Goal: Information Seeking & Learning: Compare options

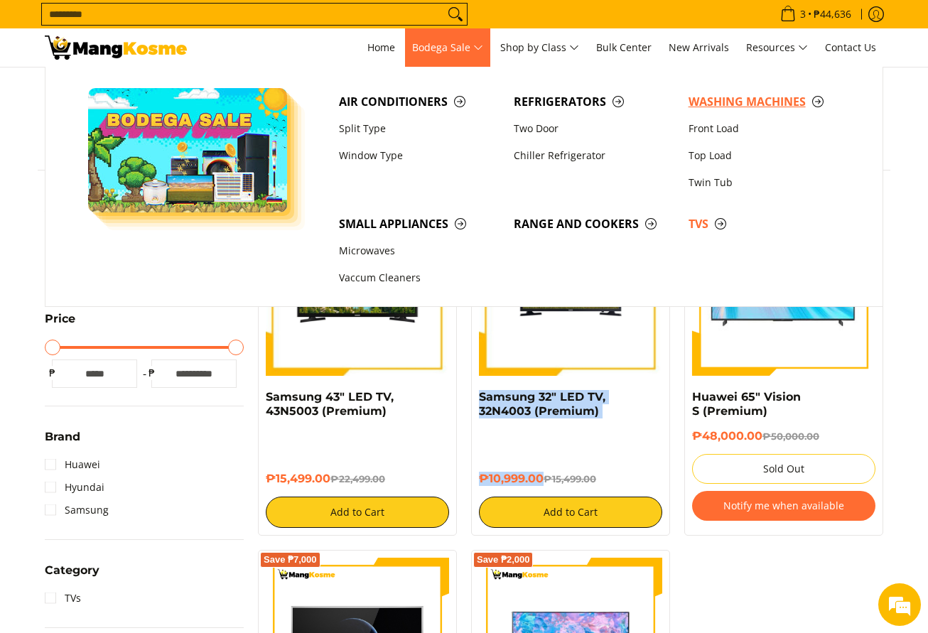
click at [697, 104] on span "Washing Machines" at bounding box center [768, 102] width 161 height 18
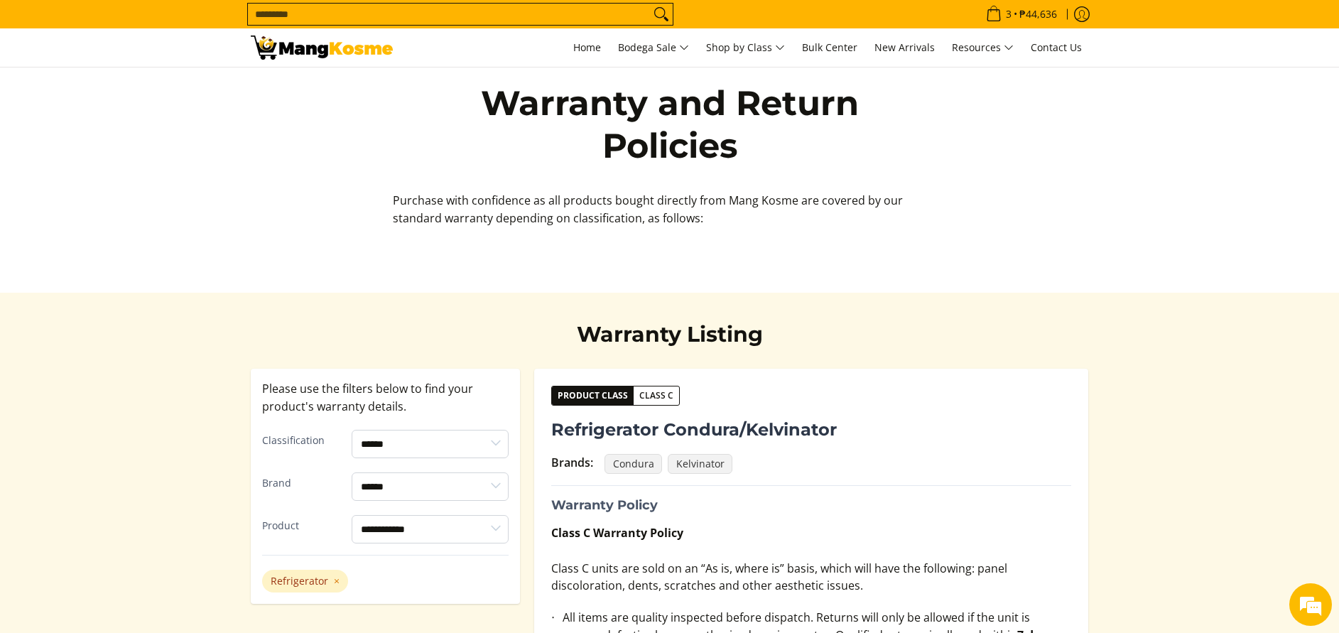
select select "**********"
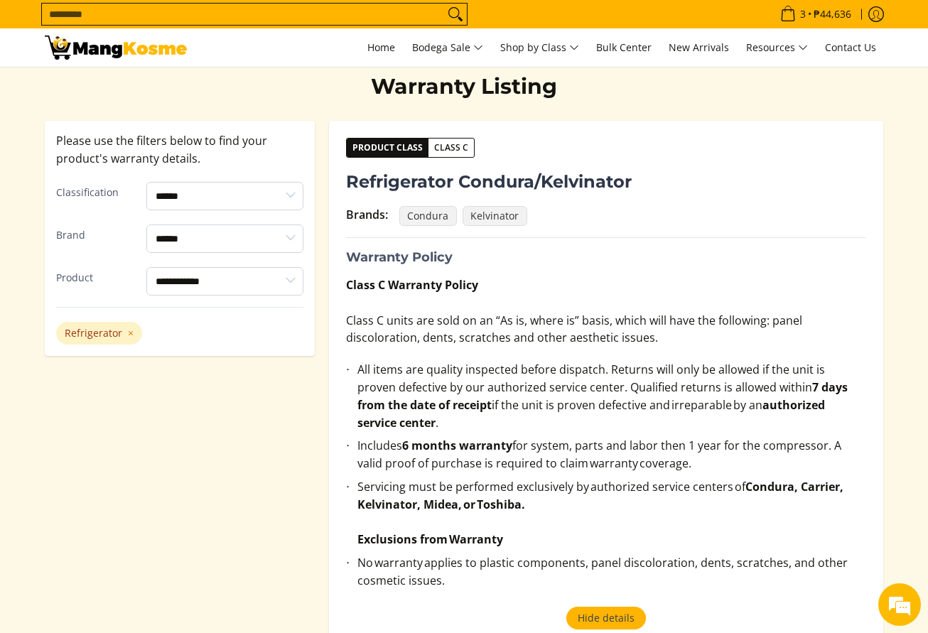
click at [166, 47] on img at bounding box center [116, 48] width 142 height 24
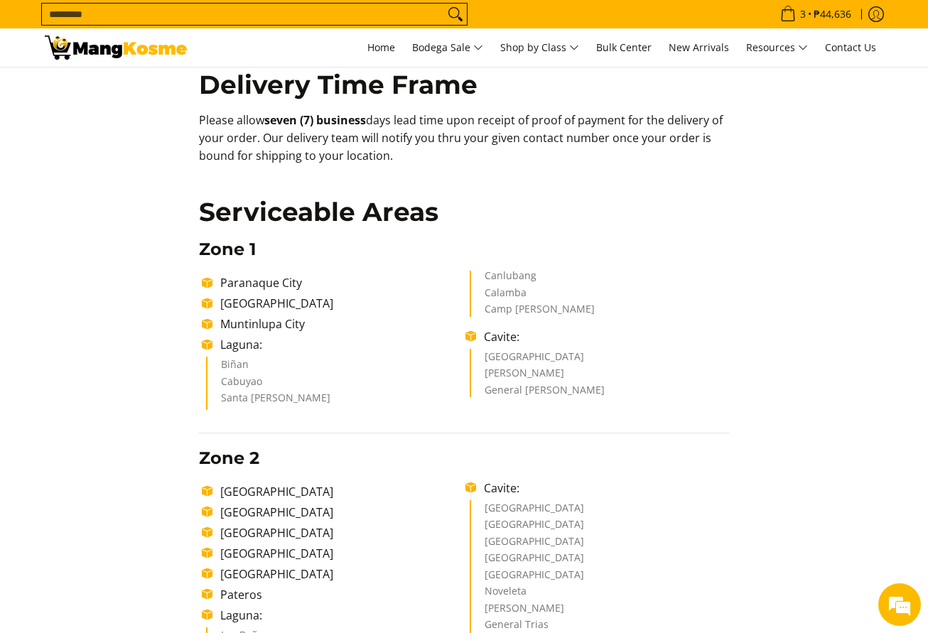
scroll to position [320, 0]
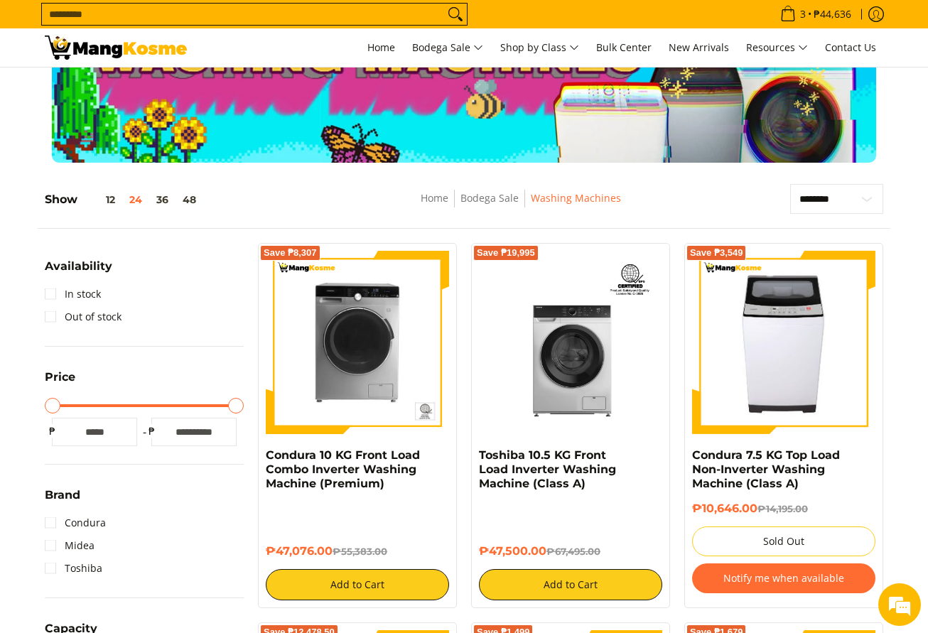
scroll to position [213, 0]
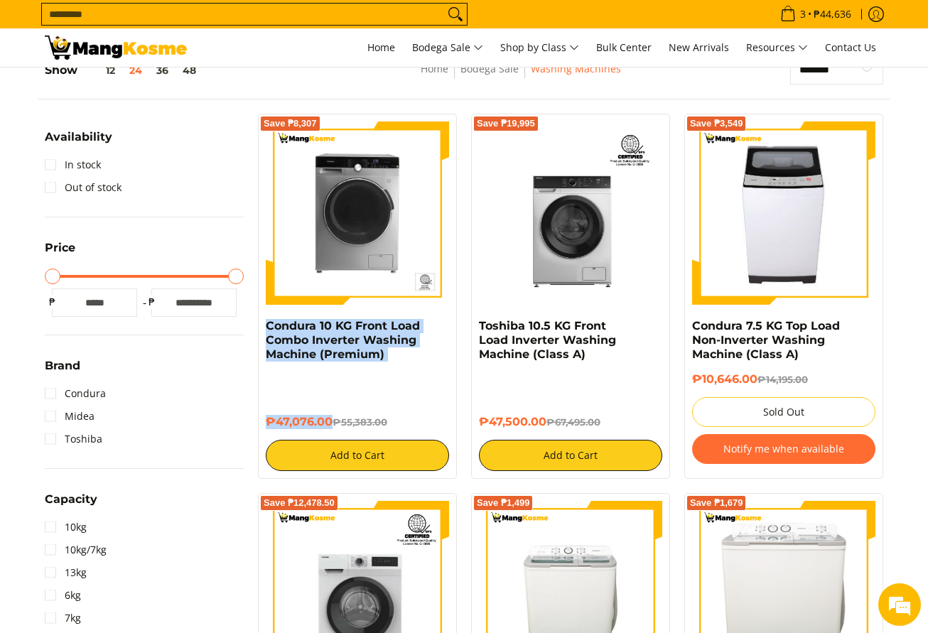
drag, startPoint x: 265, startPoint y: 322, endPoint x: 333, endPoint y: 411, distance: 112.5
click at [333, 411] on div "Save ₱8,307 Condura 10 KG Front Load Combo Inverter Washing Machine (Premium) ₱…" at bounding box center [357, 296] width 199 height 365
copy div "Condura 10 KG Front Load Combo Inverter Washing Machine (Premium) ₱47,076.00"
drag, startPoint x: 471, startPoint y: 319, endPoint x: 548, endPoint y: 410, distance: 119.0
click at [548, 410] on div "Save ₱19,995 Toshiba 10.5 KG Front Load Inverter Washing Machine (Class A) ₱47,…" at bounding box center [570, 296] width 199 height 365
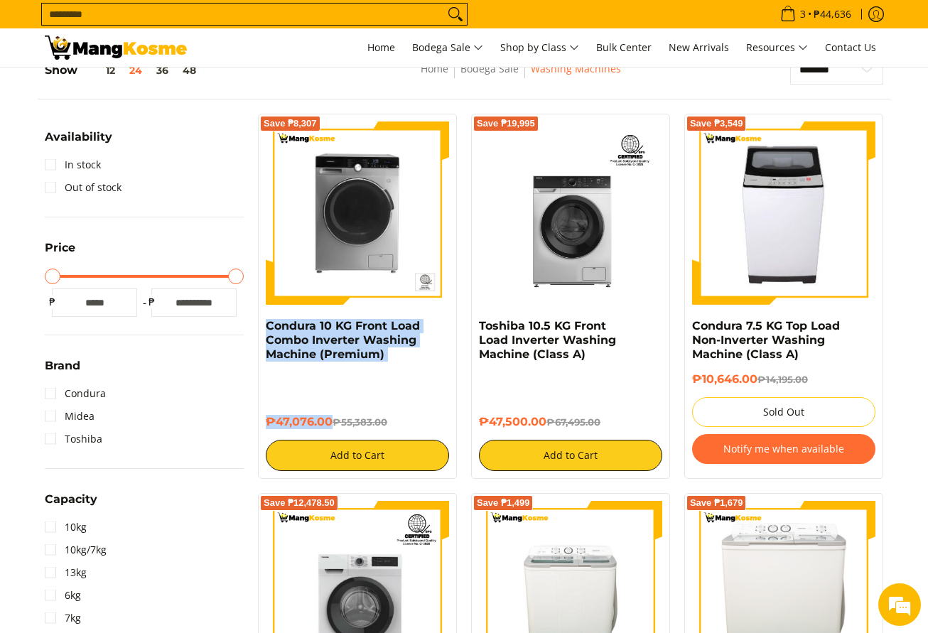
copy div "Toshiba 10.5 KG Front Load Inverter Washing Machine (Class A) ₱47,500.00"
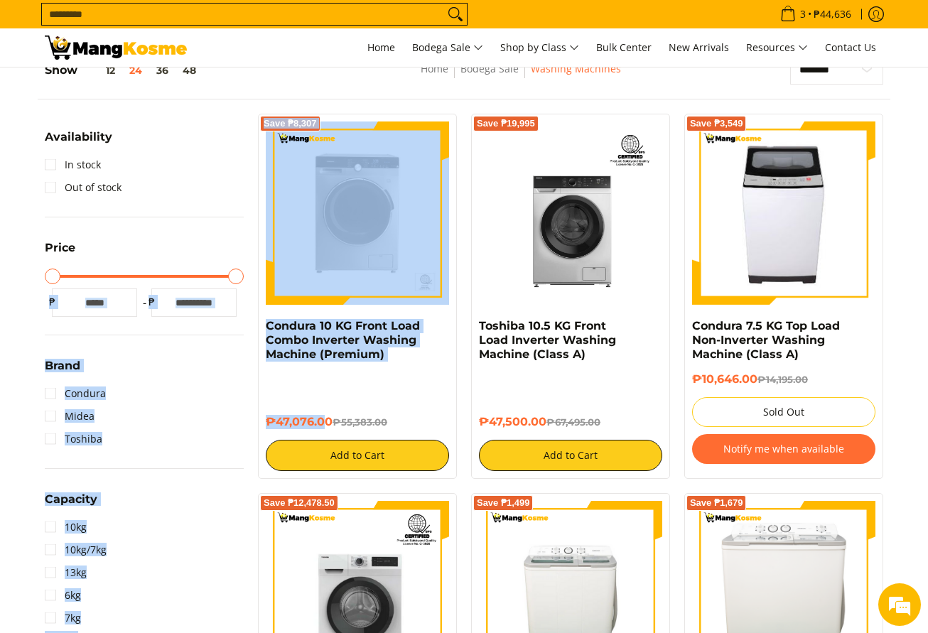
drag, startPoint x: 249, startPoint y: 325, endPoint x: 328, endPoint y: 423, distance: 125.8
click at [329, 423] on h6 "₱47,076.00 ₱55,383.00" at bounding box center [357, 422] width 183 height 14
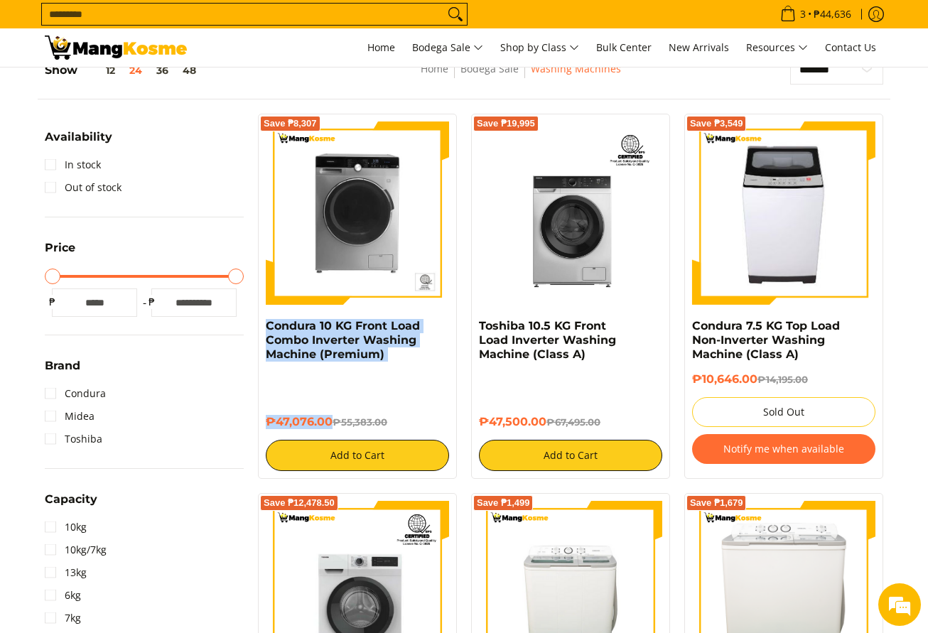
drag, startPoint x: 330, startPoint y: 423, endPoint x: 264, endPoint y: 331, distance: 113.0
click at [264, 331] on div "Save ₱8,307 Condura 10 KG Front Load Combo Inverter Washing Machine (Premium) ₱…" at bounding box center [357, 296] width 199 height 365
copy div "Condura 10 KG Front Load Combo Inverter Washing Machine (Premium) ₱47,076.00"
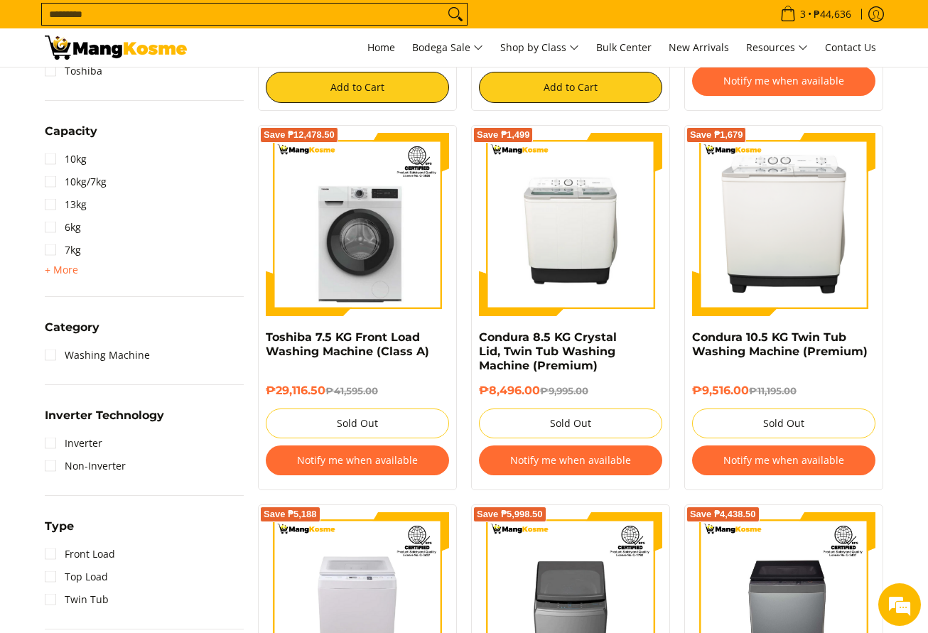
scroll to position [426, 0]
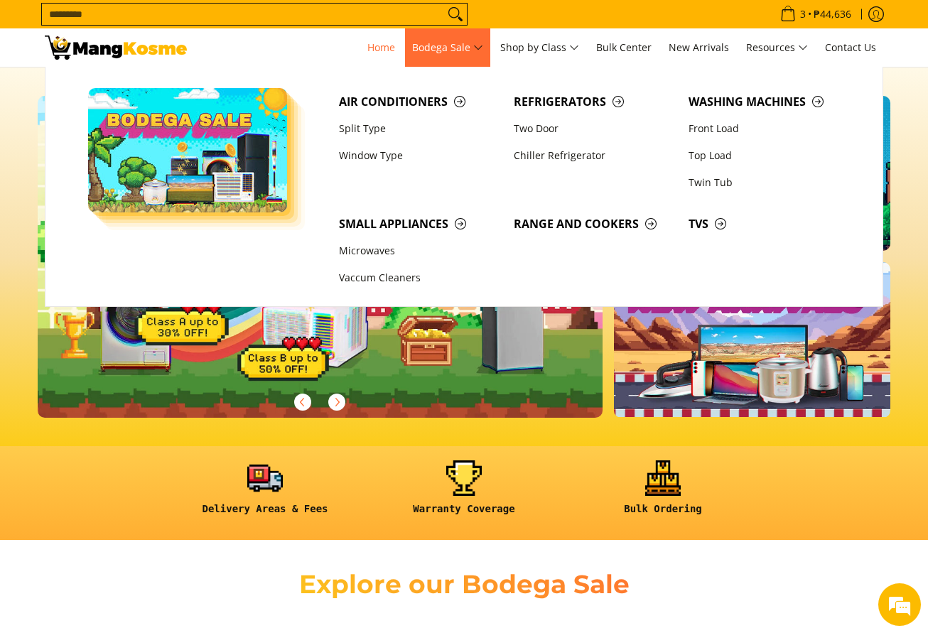
scroll to position [0, 1740]
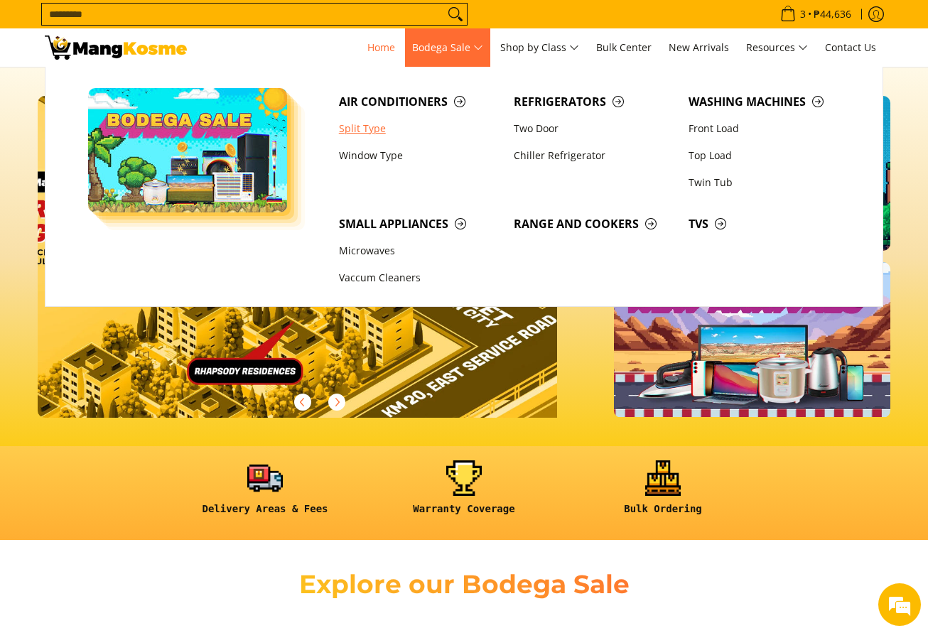
click at [387, 121] on link "Split Type" at bounding box center [419, 128] width 175 height 27
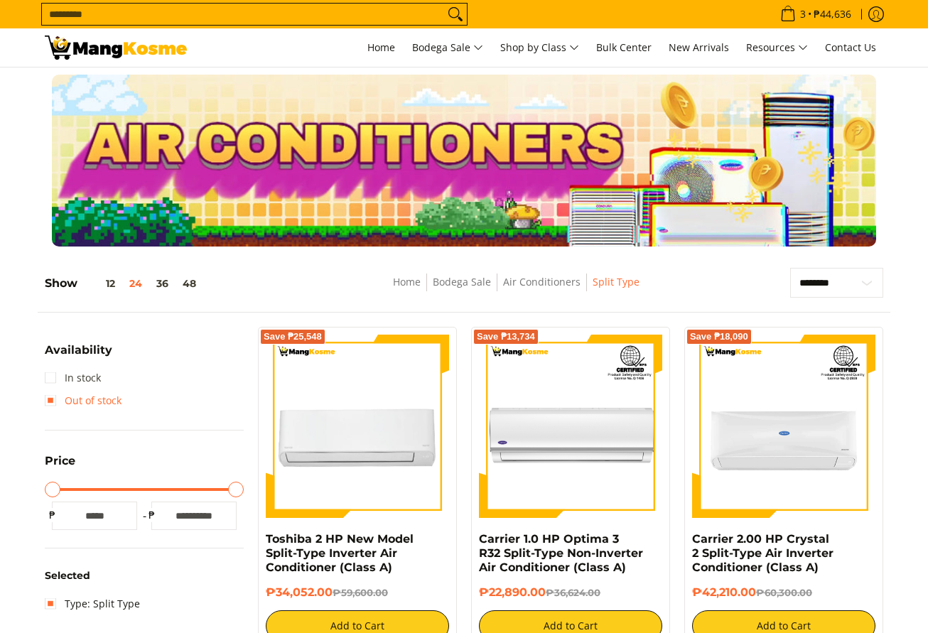
click at [90, 377] on link "In stock" at bounding box center [73, 378] width 56 height 23
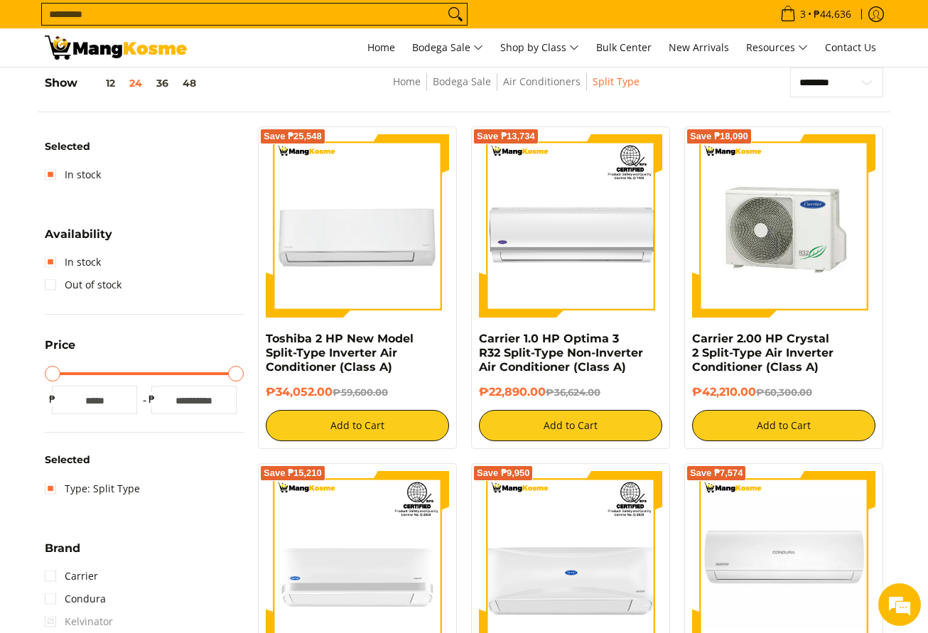
scroll to position [94, 0]
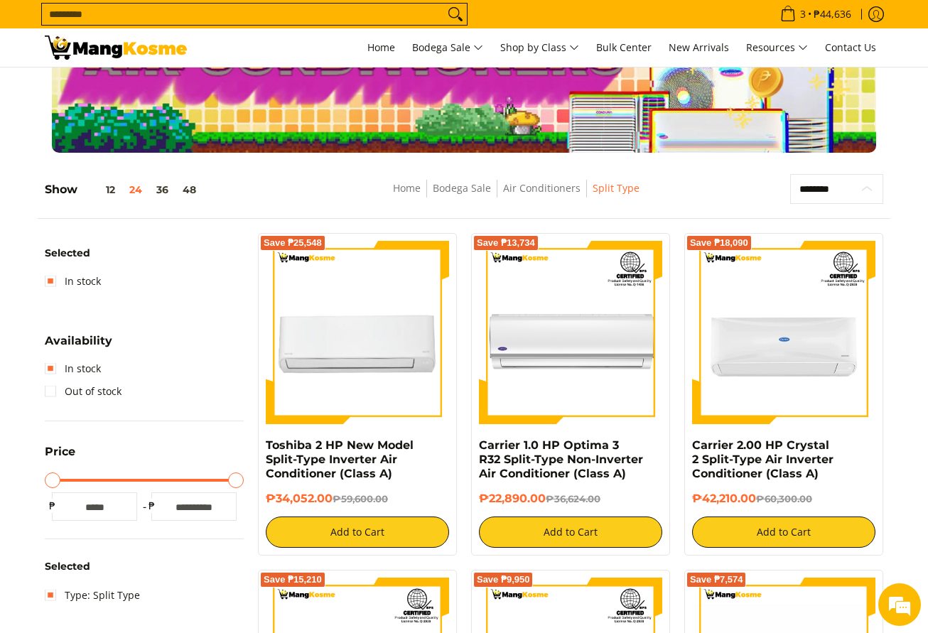
click at [817, 185] on select "**********" at bounding box center [836, 189] width 93 height 30
select select "**********"
click at [790, 174] on select "**********" at bounding box center [836, 189] width 93 height 30
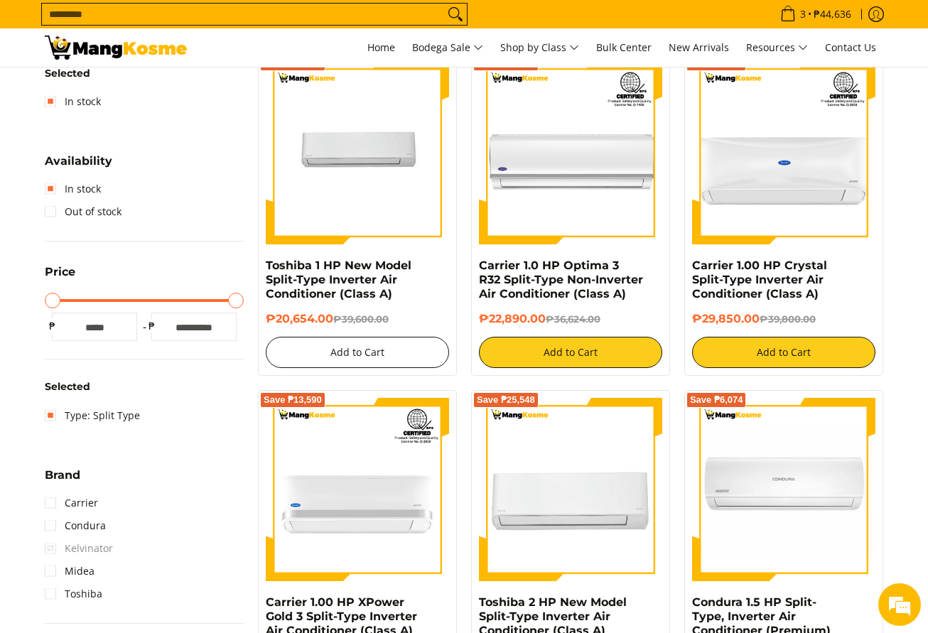
scroll to position [307, 0]
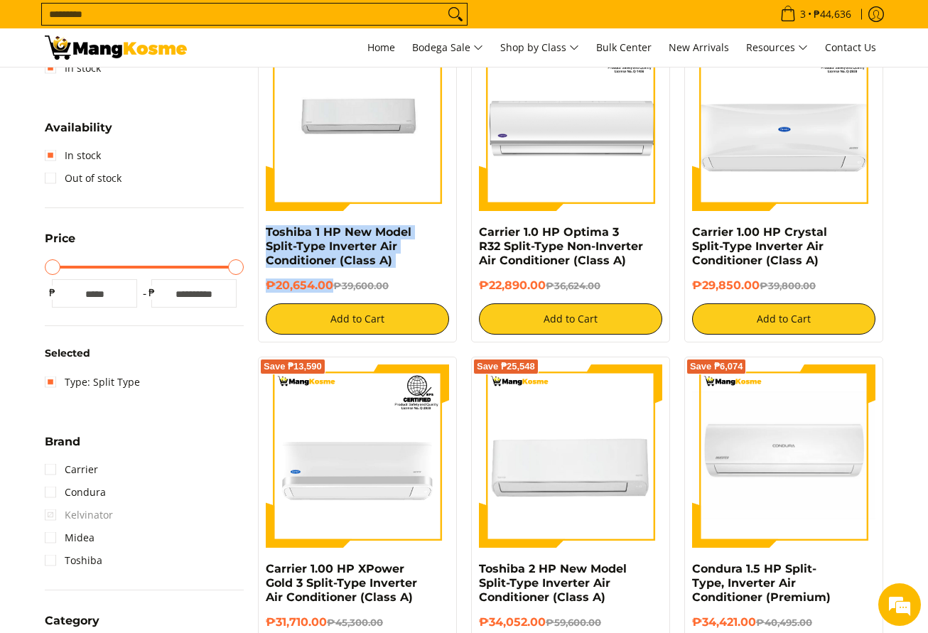
drag, startPoint x: 263, startPoint y: 231, endPoint x: 332, endPoint y: 278, distance: 84.3
click at [332, 278] on div "Save ₱18,946 Toshiba 1 HP New Model Split-Type Inverter Air Conditioner (Class …" at bounding box center [357, 181] width 199 height 322
copy div "Toshiba 1 HP New Model Split-Type Inverter Air Conditioner (Class A) ₱20,654.00"
click at [138, 49] on img at bounding box center [116, 48] width 142 height 24
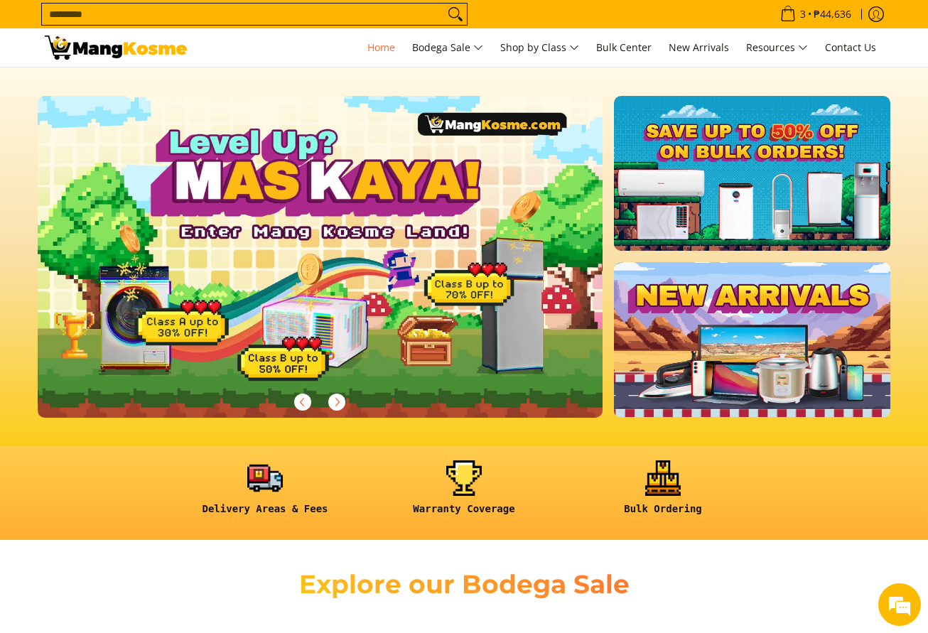
scroll to position [0, 1740]
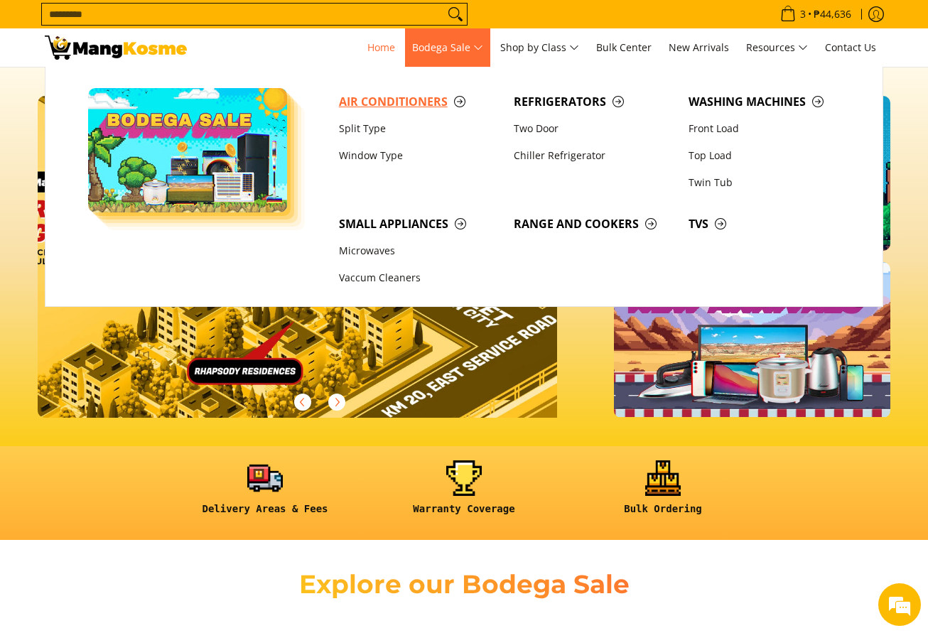
click at [406, 98] on span "Air Conditioners" at bounding box center [419, 102] width 161 height 18
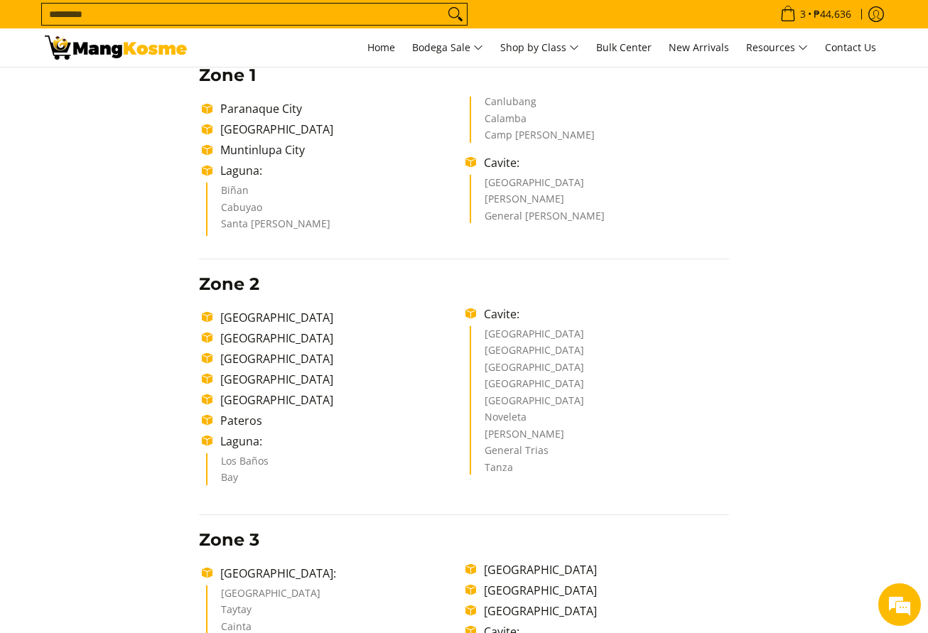
scroll to position [320, 0]
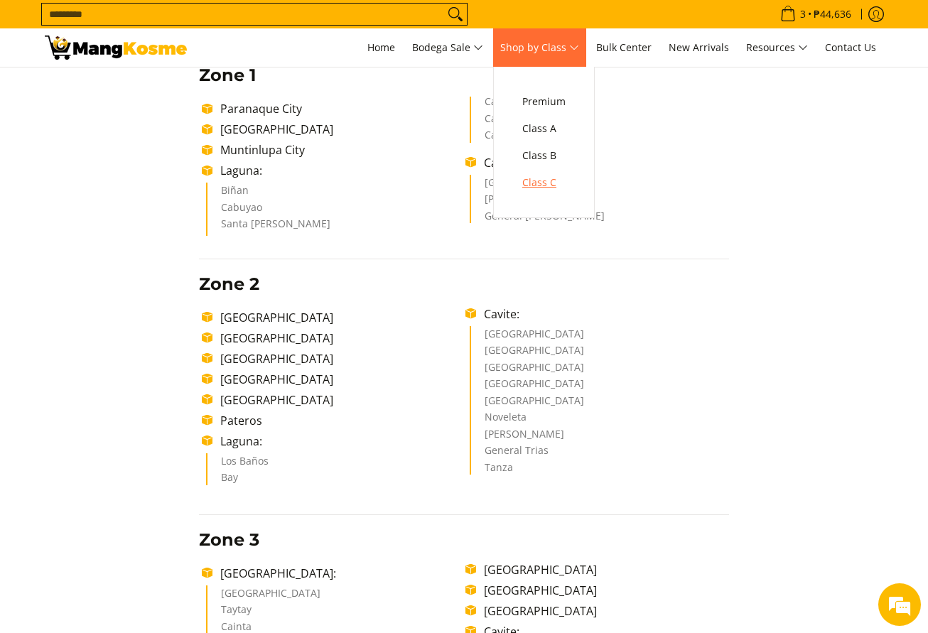
click at [559, 178] on span "Class C" at bounding box center [543, 183] width 43 height 18
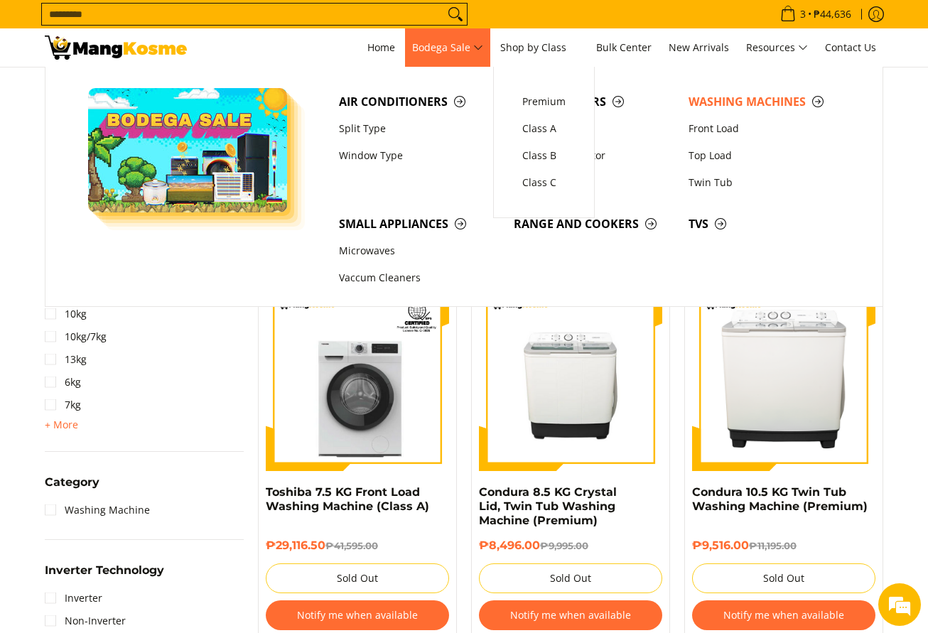
scroll to position [426, 0]
click at [705, 220] on span "TVs" at bounding box center [768, 224] width 161 height 18
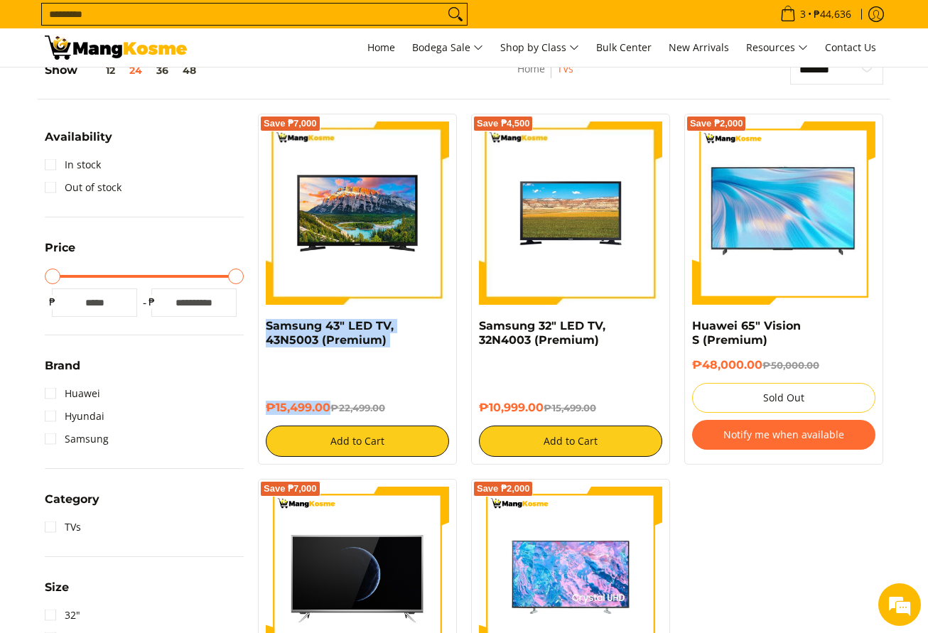
drag, startPoint x: 259, startPoint y: 329, endPoint x: 329, endPoint y: 413, distance: 109.5
click at [328, 410] on div "Save ₱7,000 Samsung 43" LED TV, 43N5003 (Premium) ₱15,499.00 ₱22,499.00 Add to …" at bounding box center [357, 289] width 199 height 351
copy div "Samsung 43" LED TV, 43N5003 (Premium) ₱15,499.00"
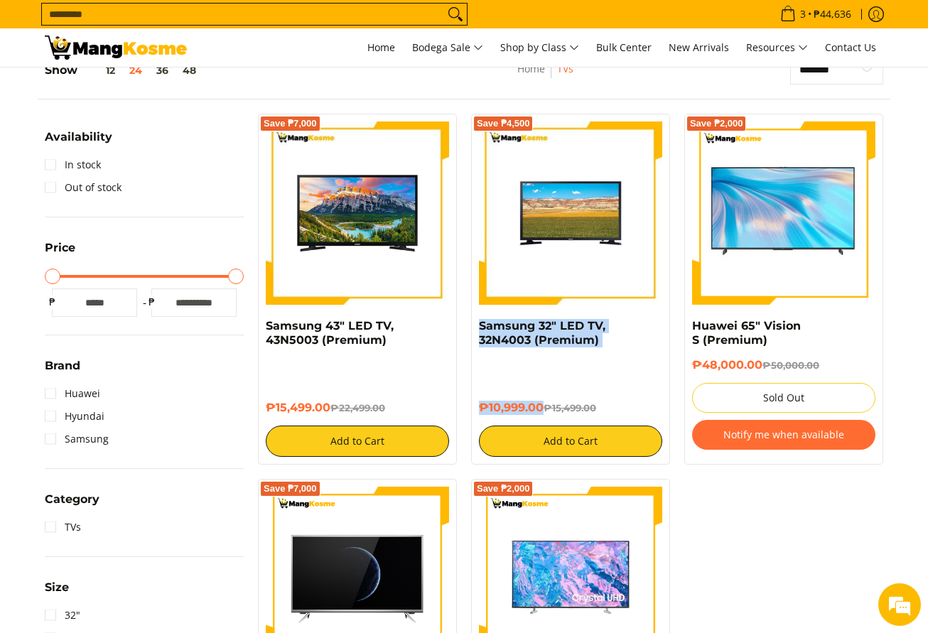
drag, startPoint x: 476, startPoint y: 321, endPoint x: 545, endPoint y: 404, distance: 108.0
click at [545, 403] on div "Save ₱4,500 Samsung 32" LED TV, 32N4003 (Premium) ₱10,999.00 ₱15,499.00 Add to …" at bounding box center [570, 289] width 199 height 351
copy div "Samsung 32" LED TV, 32N4003 (Premium) ₱10,999.00"
click at [737, 542] on div "Save ₱7,000 Samsung 43" LED TV, 43N5003 (Premium) ₱15,499.00 ₱22,499.00 Add to …" at bounding box center [570, 486] width 639 height 744
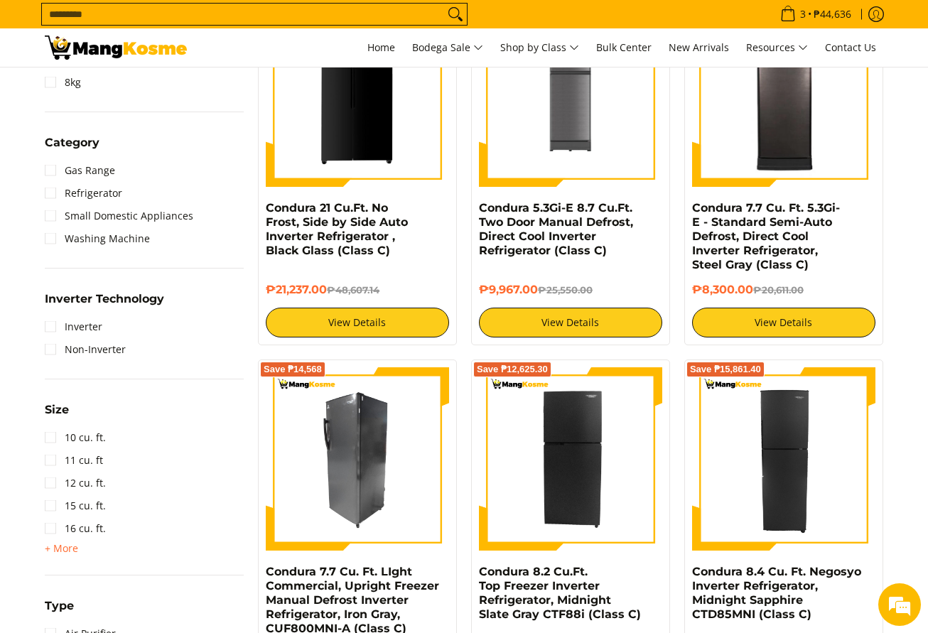
scroll to position [746, 0]
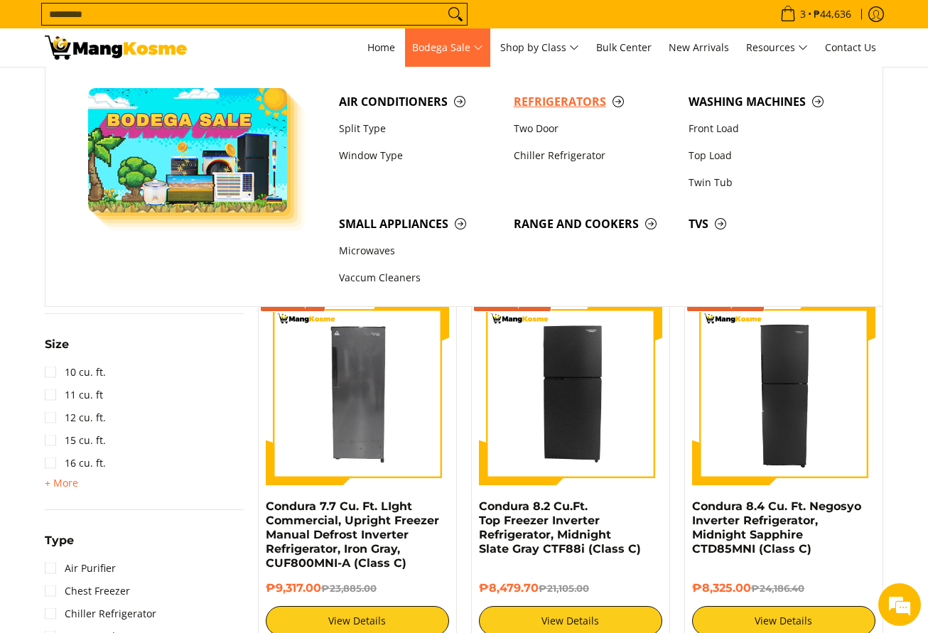
click at [534, 97] on span "Refrigerators" at bounding box center [594, 102] width 161 height 18
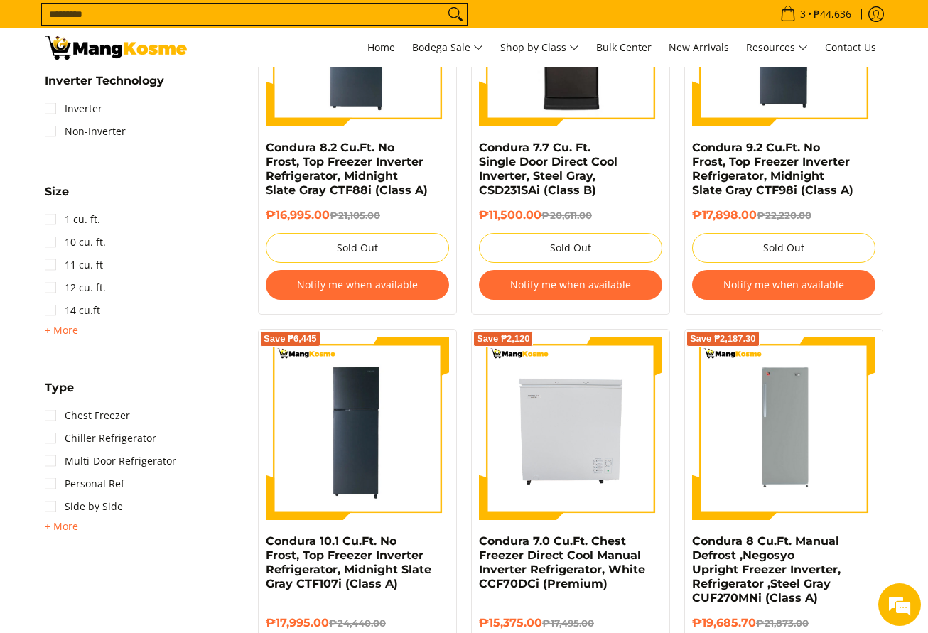
scroll to position [746, 0]
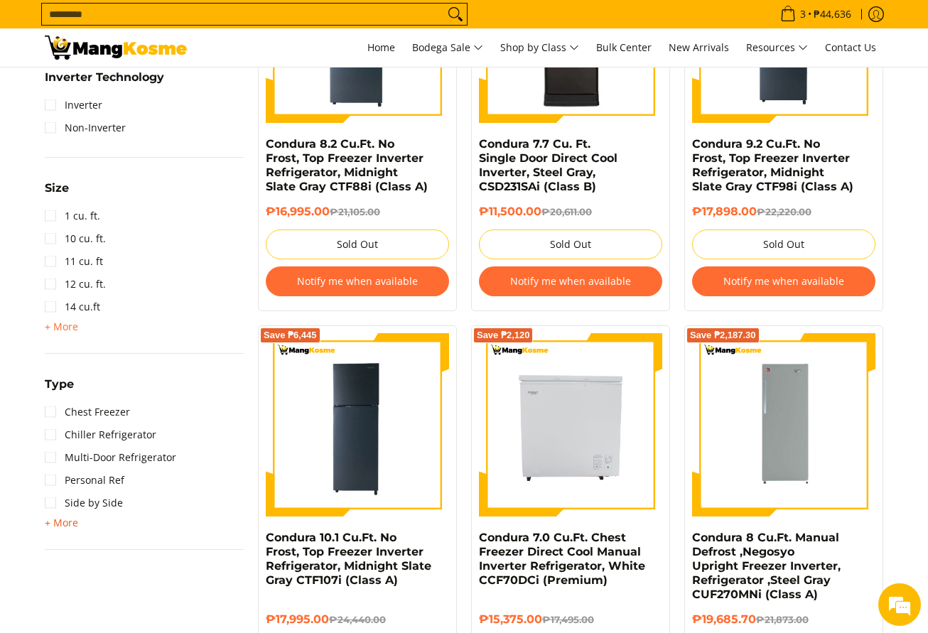
drag, startPoint x: 71, startPoint y: 516, endPoint x: 134, endPoint y: 502, distance: 64.8
click at [71, 517] on span "+ More" at bounding box center [61, 522] width 33 height 11
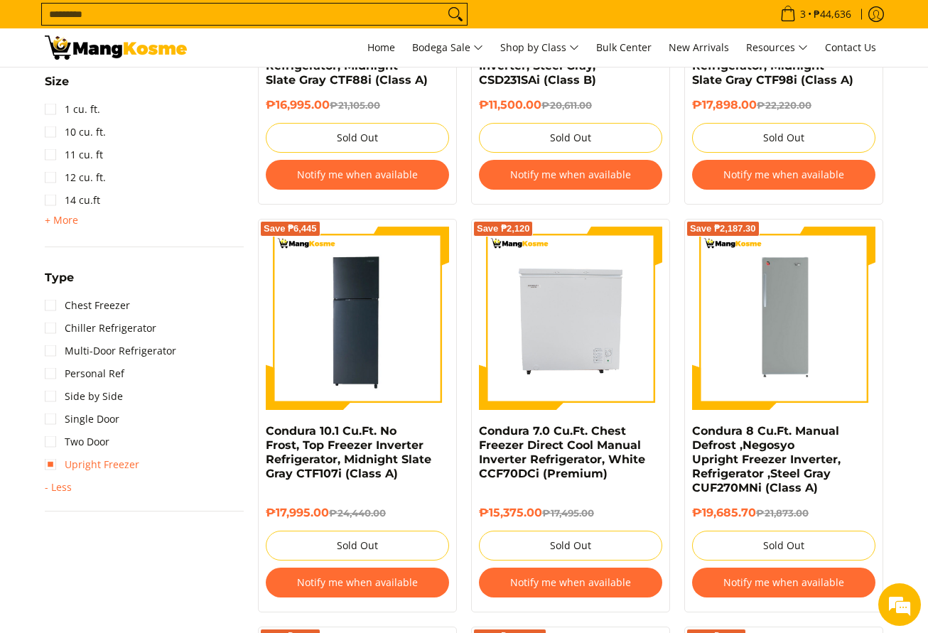
click at [97, 461] on link "Upright Freezer" at bounding box center [92, 464] width 94 height 23
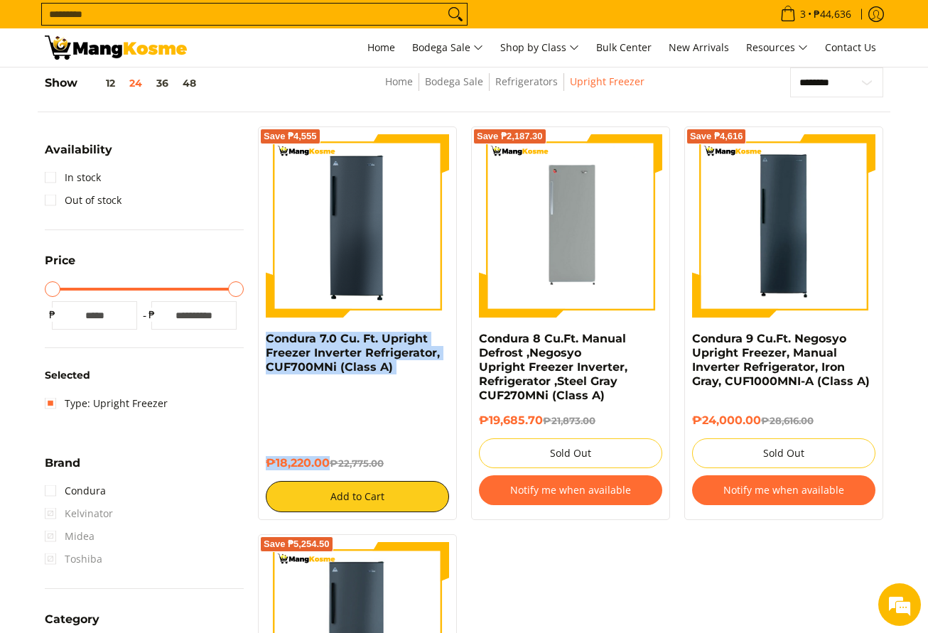
drag, startPoint x: 260, startPoint y: 339, endPoint x: 331, endPoint y: 462, distance: 141.9
click at [331, 462] on div "Save ₱4,555 Condura 7.0 Cu. Ft. Upright Freezer Inverter Refrigerator, CUF700MN…" at bounding box center [357, 323] width 199 height 394
copy div "Condura 7.0 Cu. Ft. Upright Freezer Inverter Refrigerator, CUF700MNi (Class A) …"
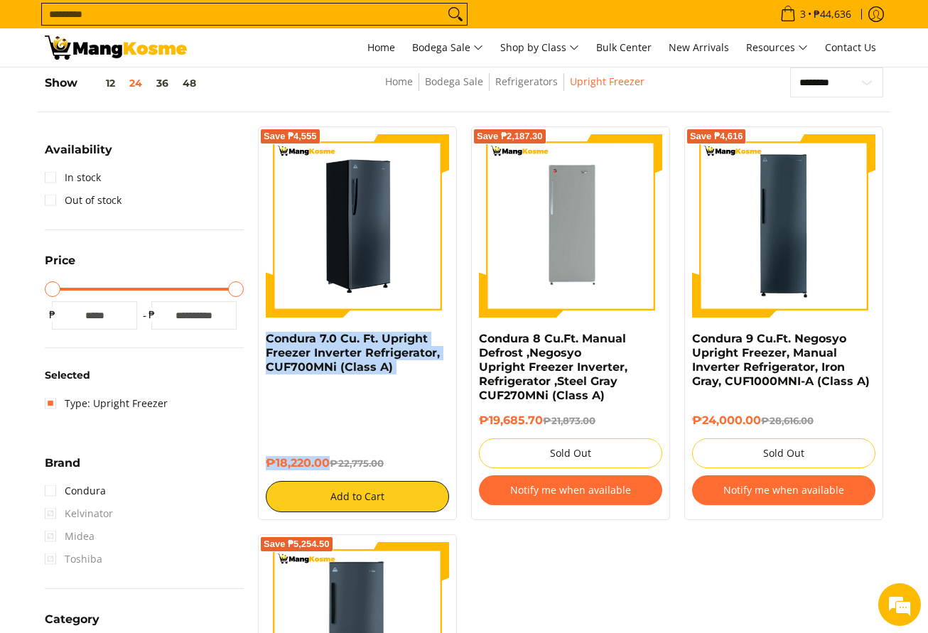
click at [408, 242] on img at bounding box center [357, 225] width 183 height 183
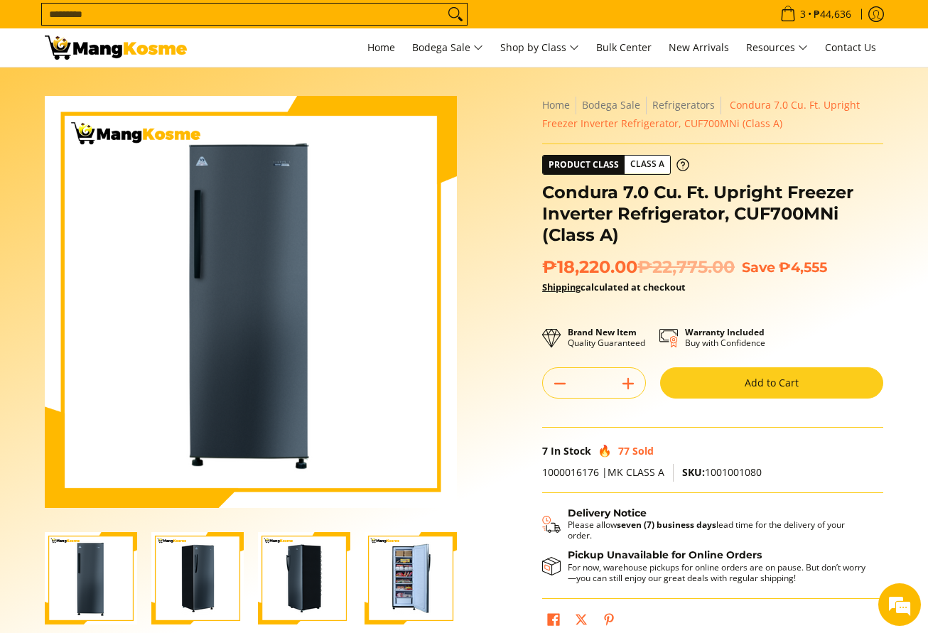
click at [427, 11] on input "Search..." at bounding box center [243, 14] width 402 height 21
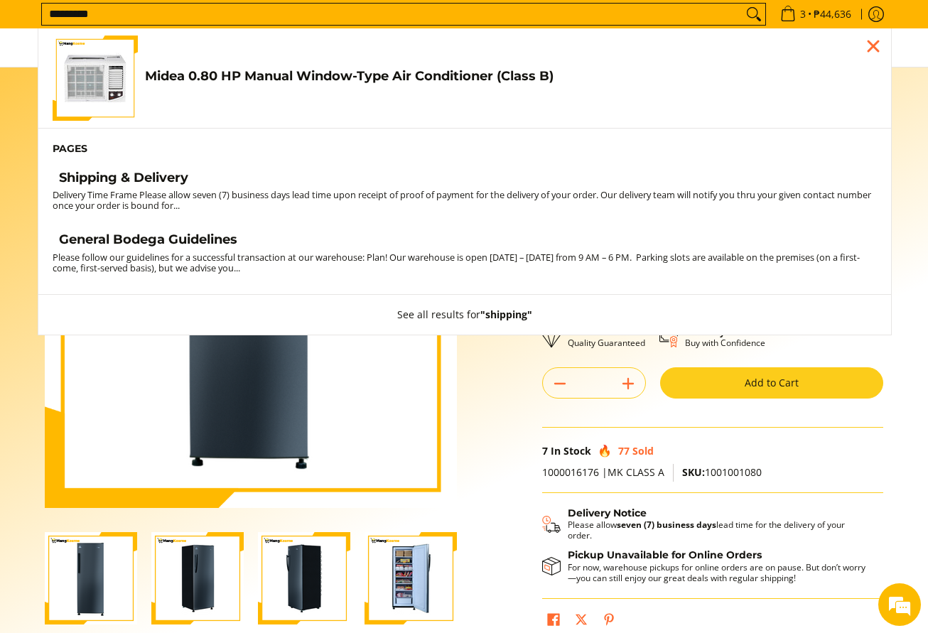
type input "********"
click at [96, 175] on h4 "Shipping & Delivery" at bounding box center [123, 178] width 129 height 16
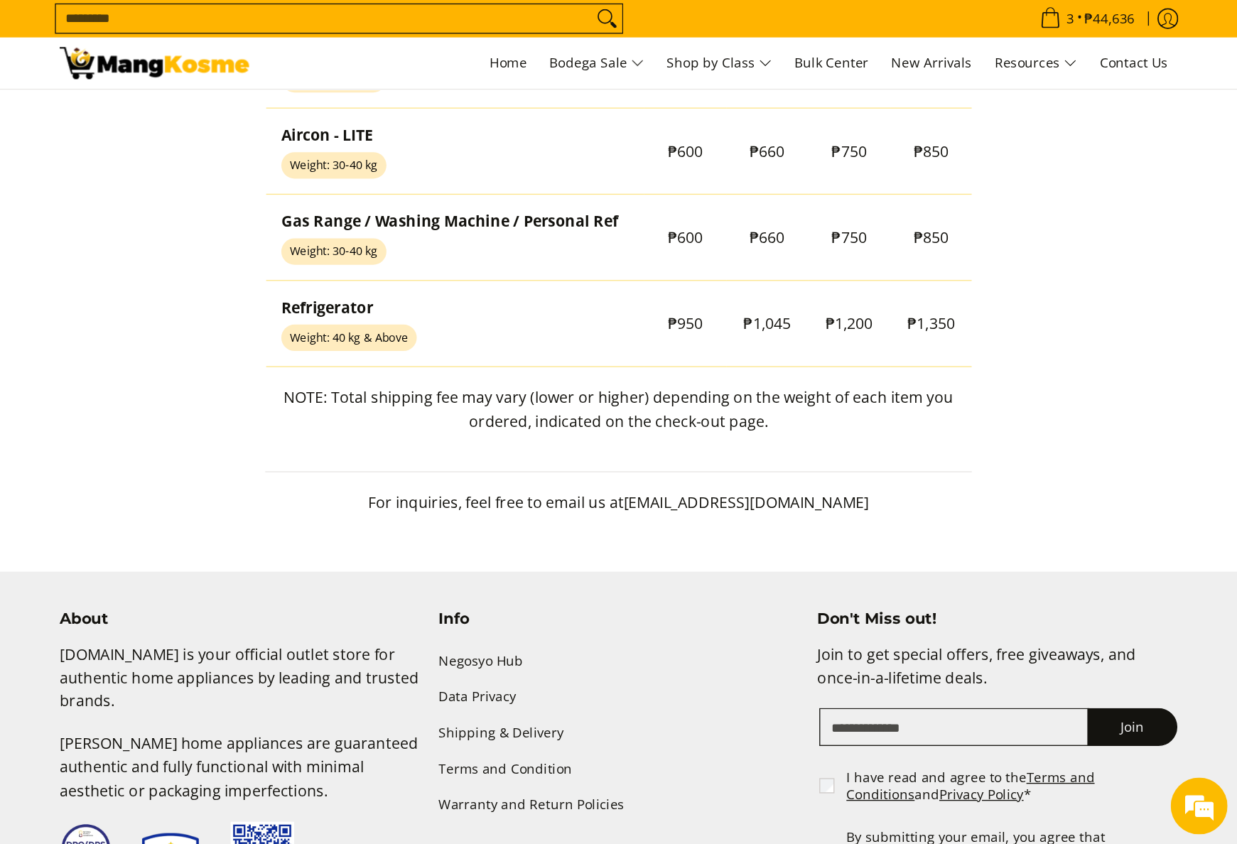
scroll to position [1065, 0]
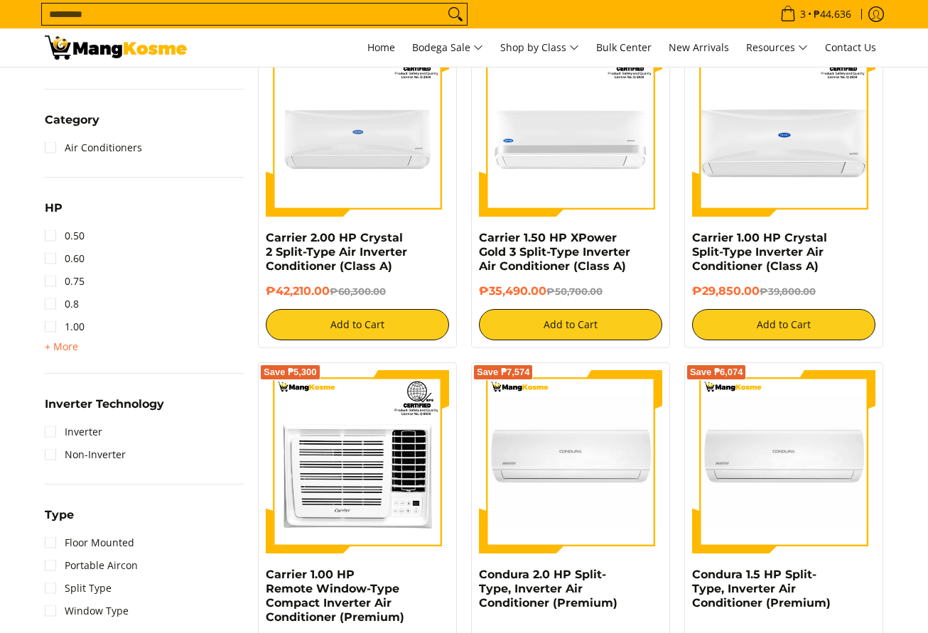
scroll to position [639, 0]
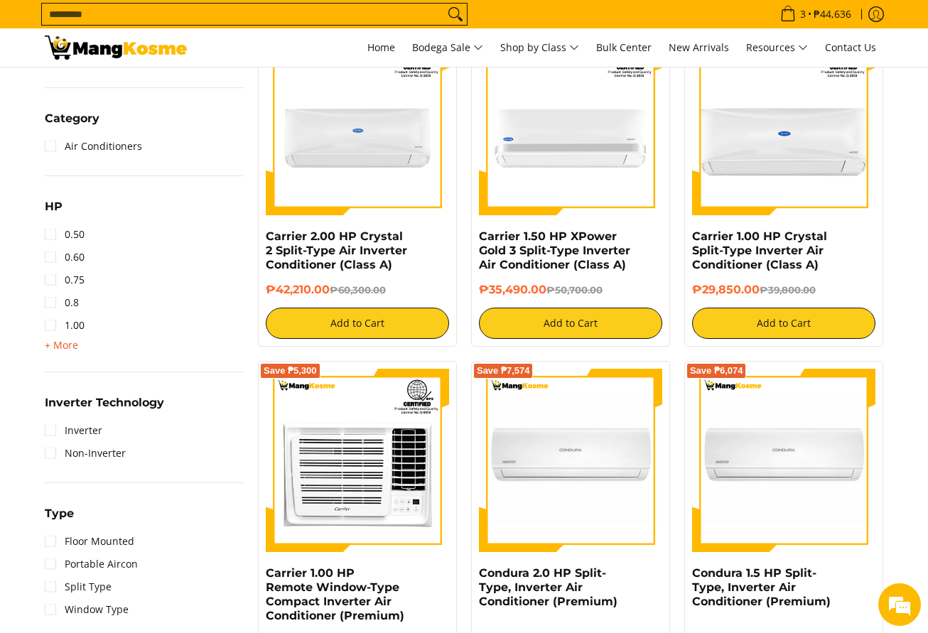
click at [75, 340] on span "+ More" at bounding box center [61, 345] width 33 height 11
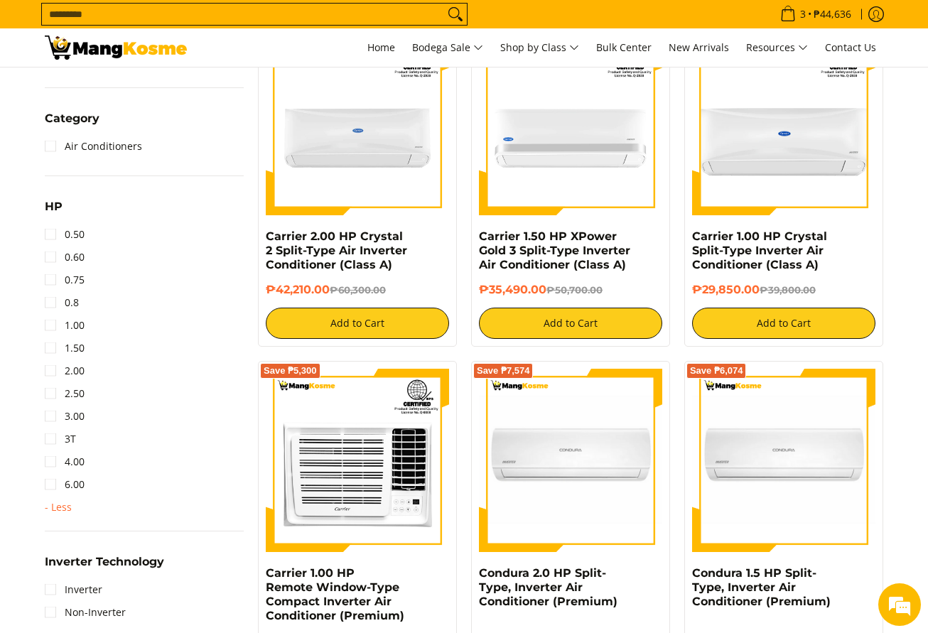
click at [89, 352] on li "1.50" at bounding box center [144, 348] width 199 height 23
click at [87, 347] on li "1.50" at bounding box center [144, 348] width 199 height 23
click at [78, 347] on link "1.50" at bounding box center [65, 348] width 40 height 23
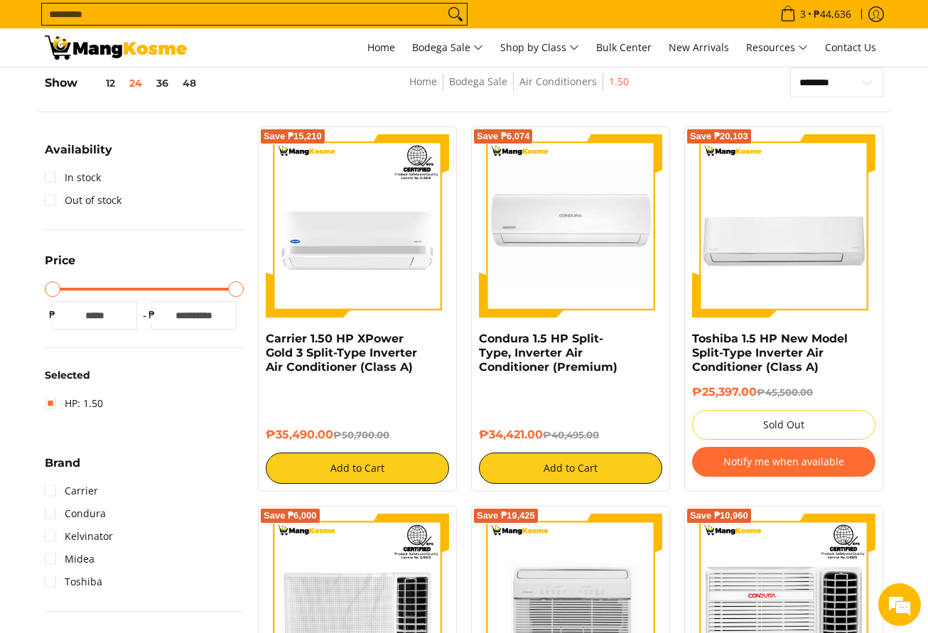
click at [165, 54] on img at bounding box center [116, 48] width 142 height 24
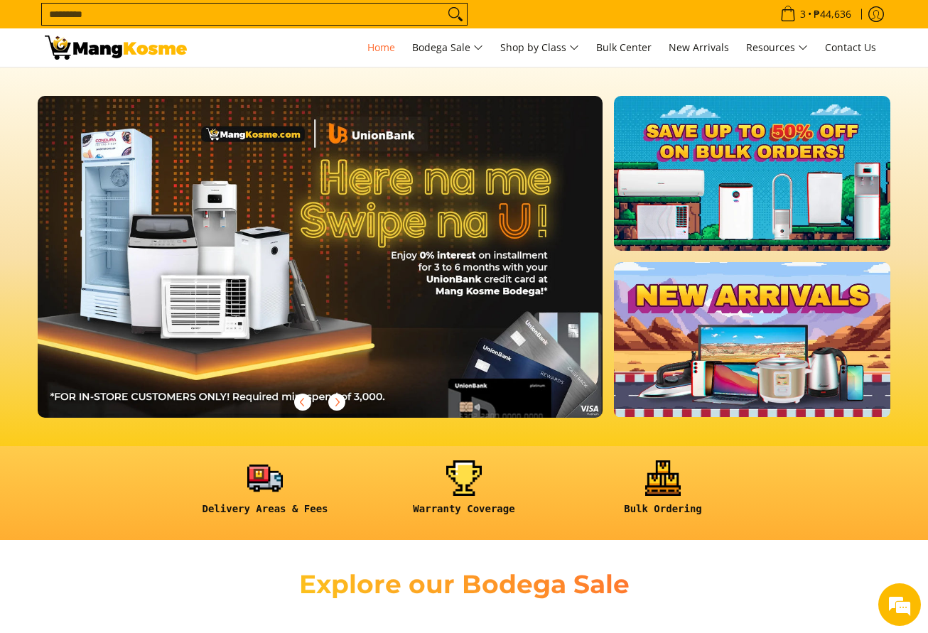
scroll to position [0, 1740]
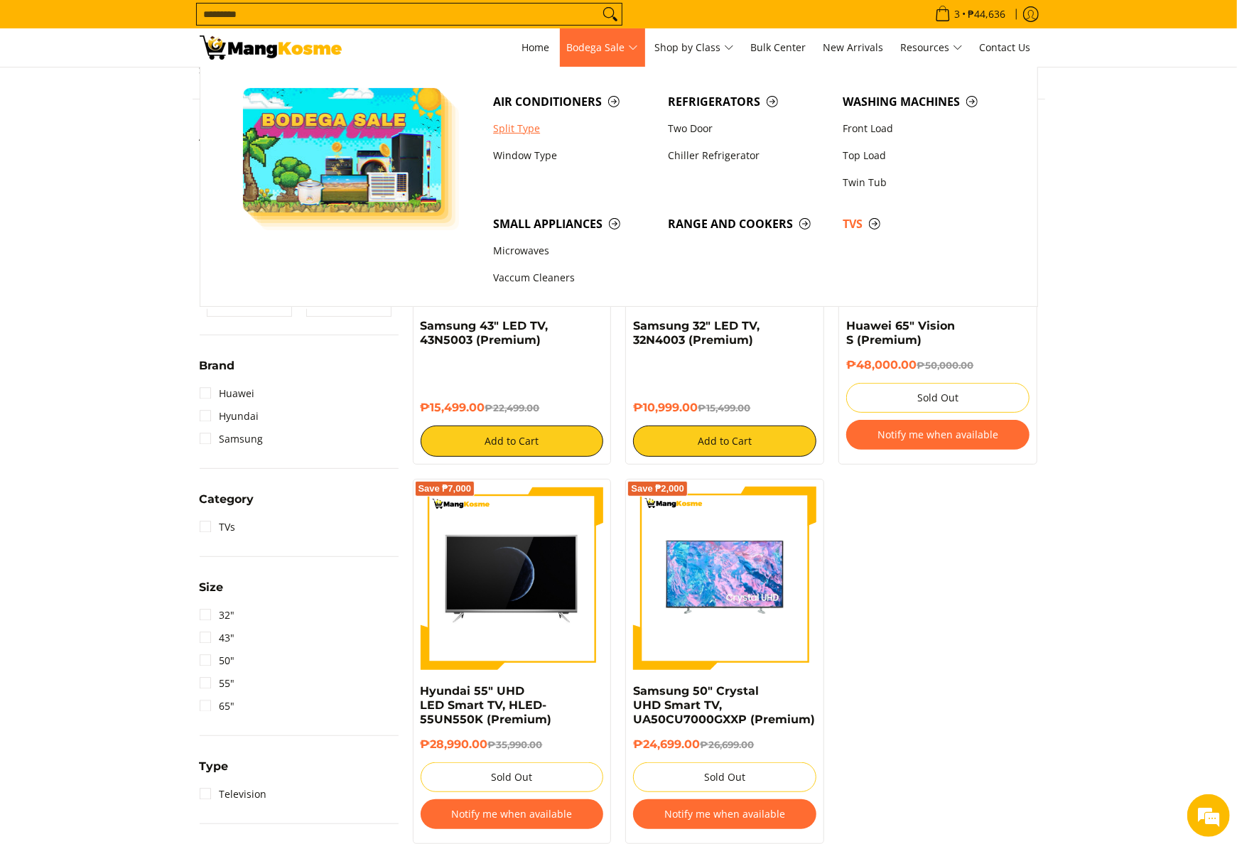
click at [552, 121] on link "Split Type" at bounding box center [573, 128] width 175 height 27
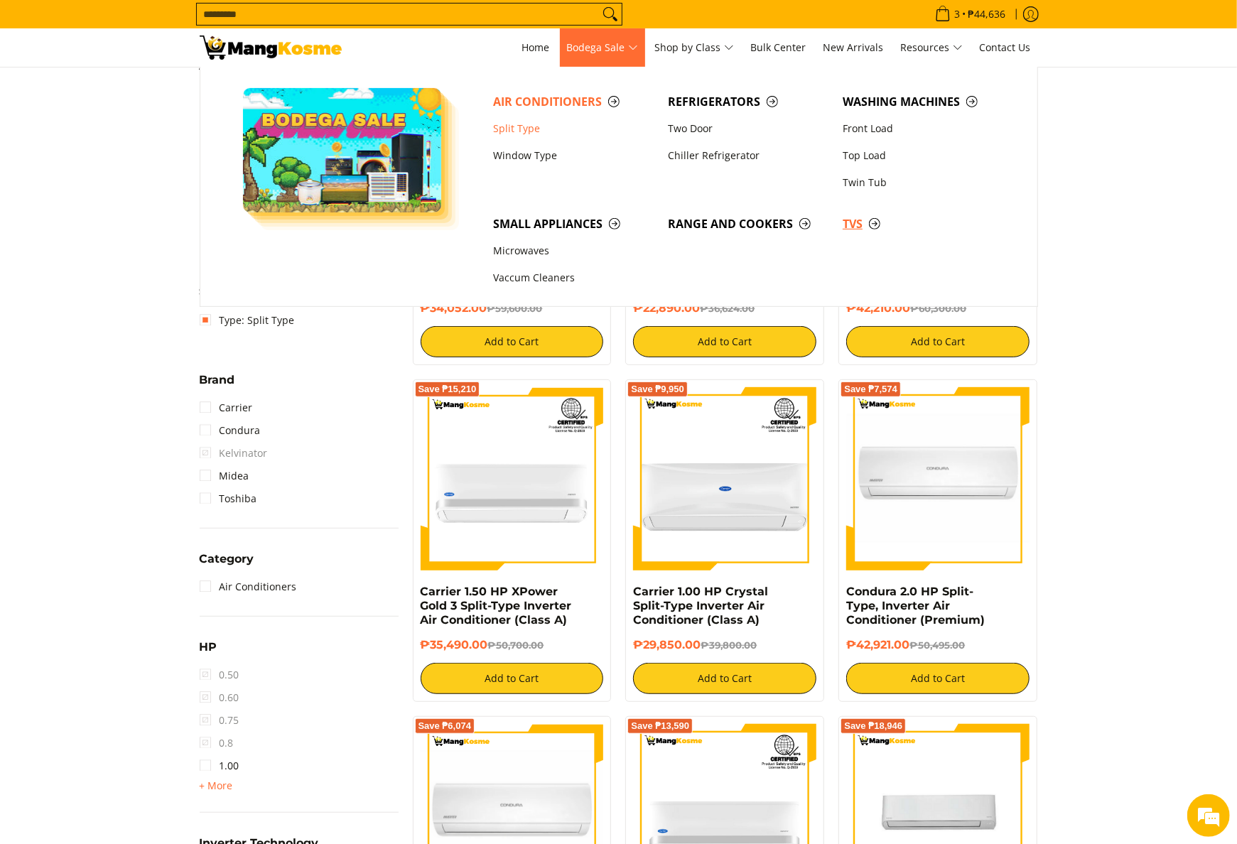
click at [842, 213] on link "TVs" at bounding box center [922, 223] width 175 height 27
